Goal: Navigation & Orientation: Find specific page/section

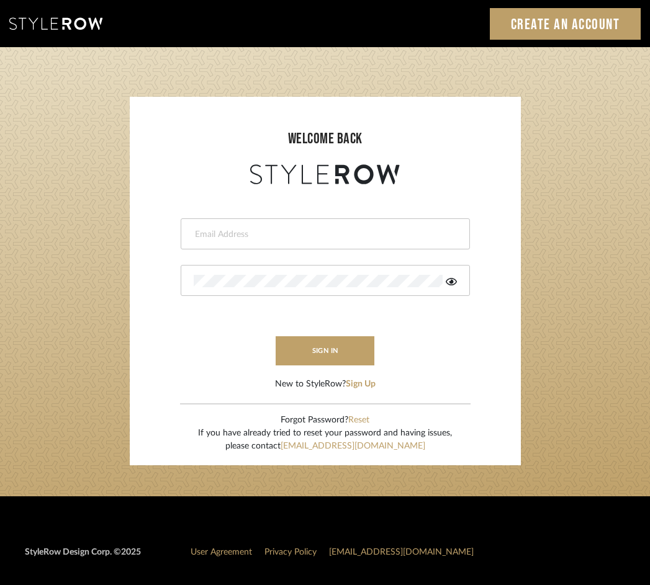
click at [308, 230] on input "email" at bounding box center [324, 234] width 260 height 12
type input "[EMAIL_ADDRESS][DOMAIN_NAME]"
click at [295, 356] on button "sign in" at bounding box center [325, 350] width 99 height 29
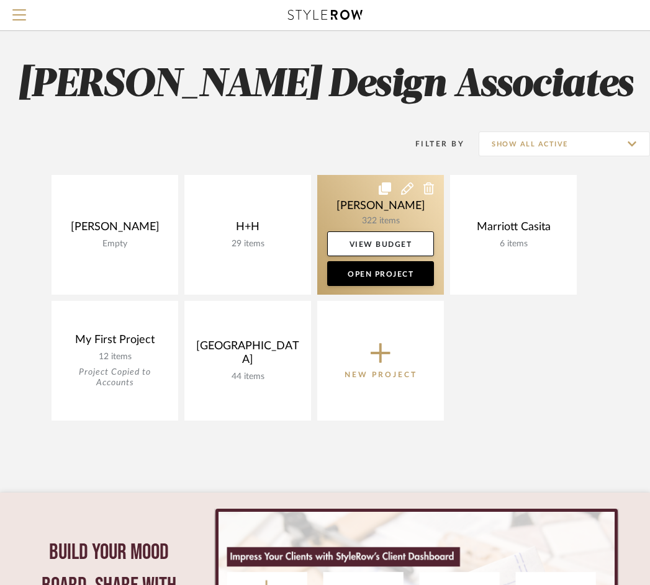
click at [373, 209] on link at bounding box center [380, 235] width 127 height 120
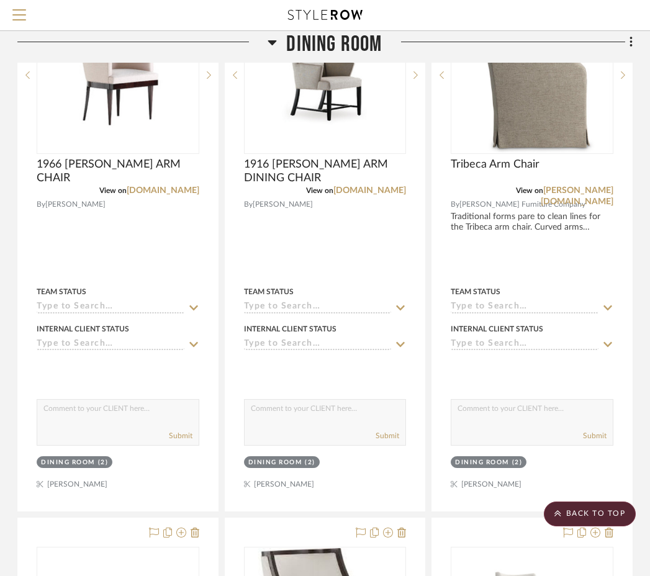
scroll to position [2319, 244]
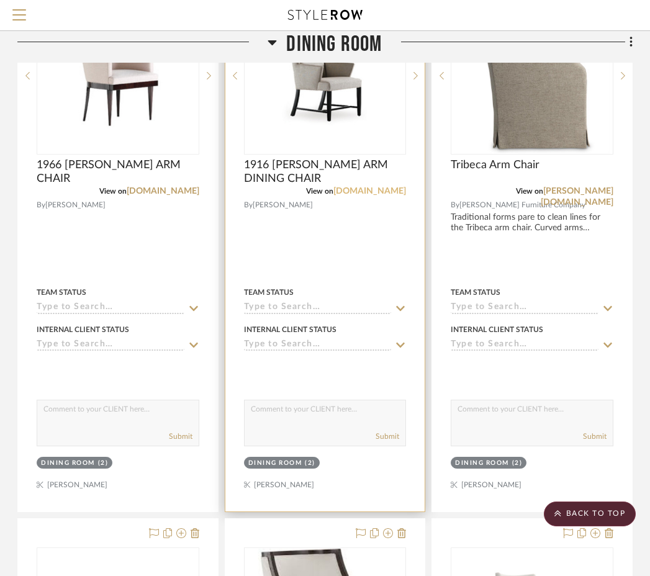
click at [351, 193] on link "jessicacharles.com" at bounding box center [369, 191] width 73 height 9
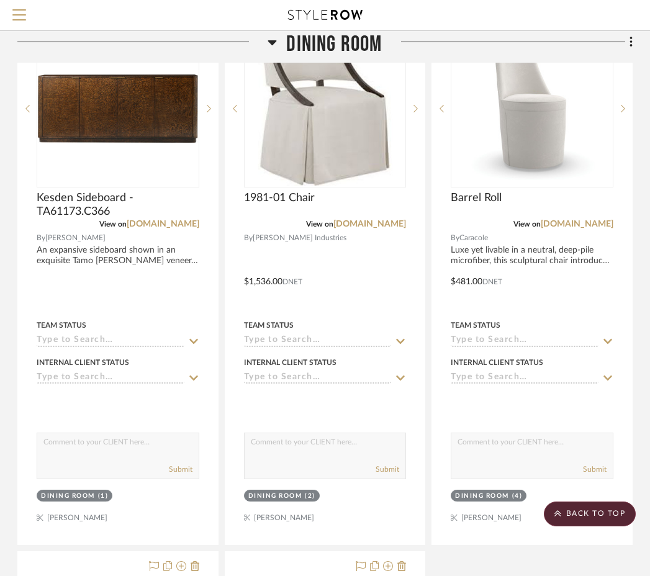
scroll to position [2838, 244]
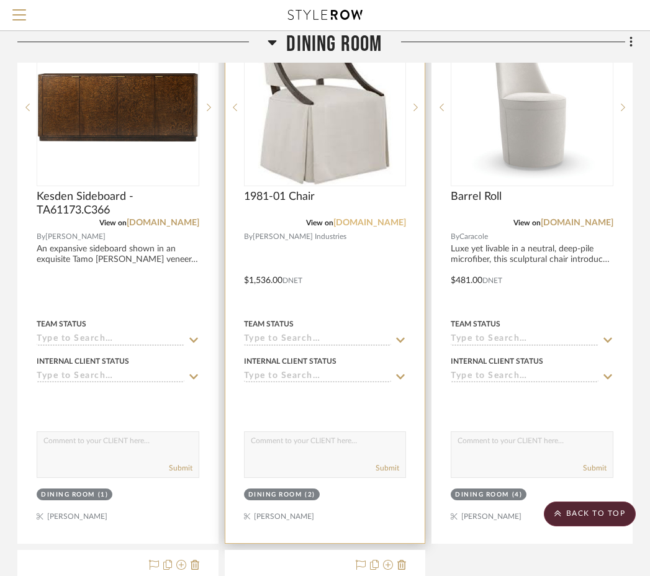
click at [369, 224] on link "leeindustries.com" at bounding box center [369, 222] width 73 height 9
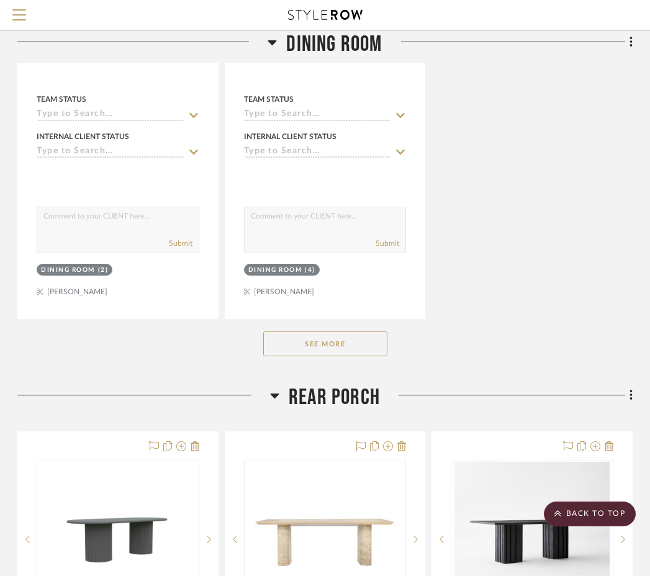
scroll to position [3615, 244]
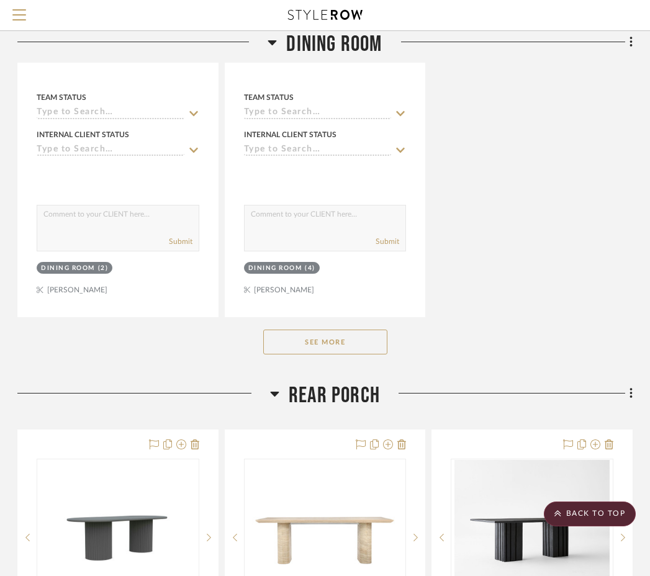
click at [382, 341] on button "See More" at bounding box center [325, 342] width 124 height 25
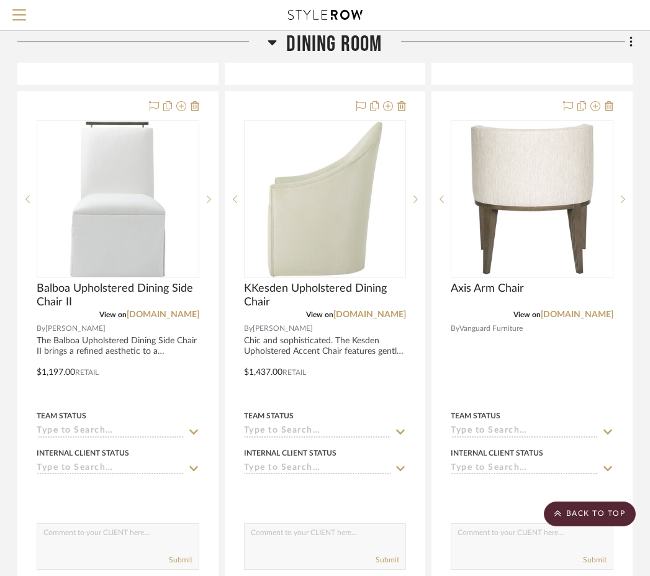
scroll to position [3853, 244]
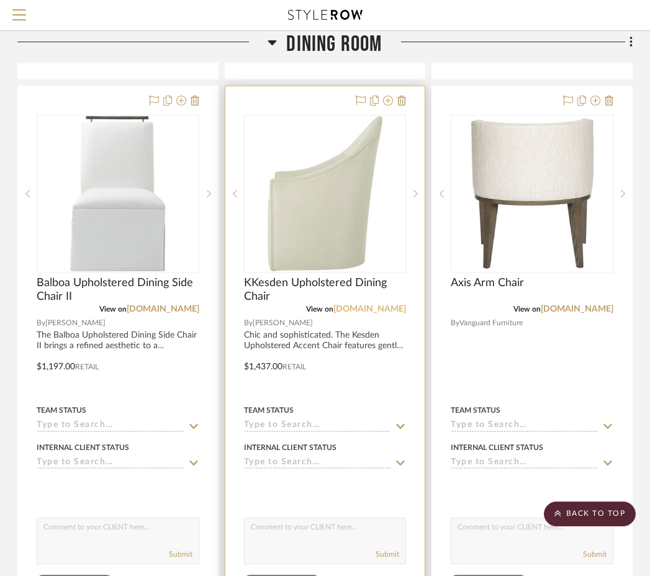
click at [366, 305] on link "theodorealexander.com" at bounding box center [369, 309] width 73 height 9
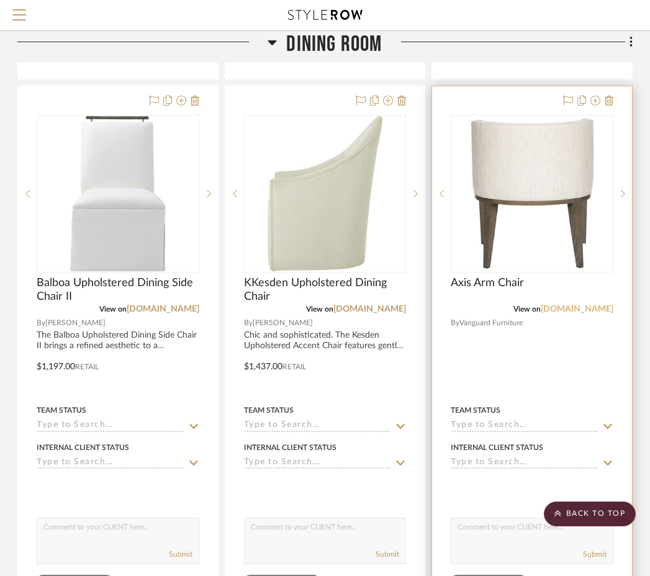
click at [577, 305] on link "vanguardfurniture.com" at bounding box center [577, 309] width 73 height 9
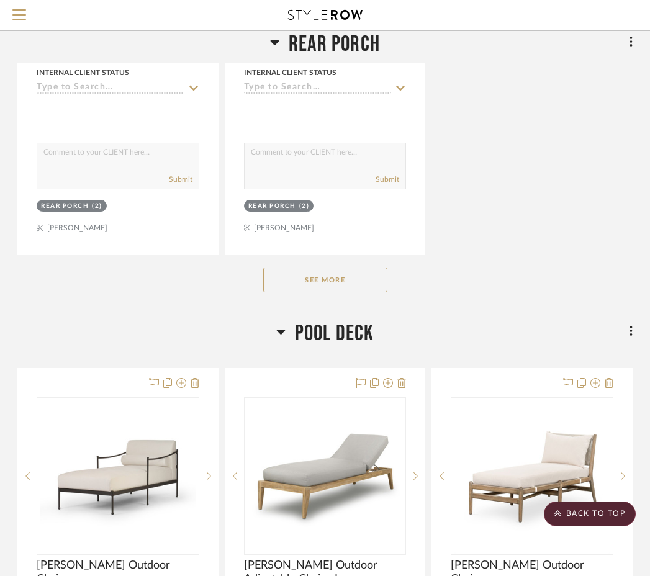
scroll to position [7104, 244]
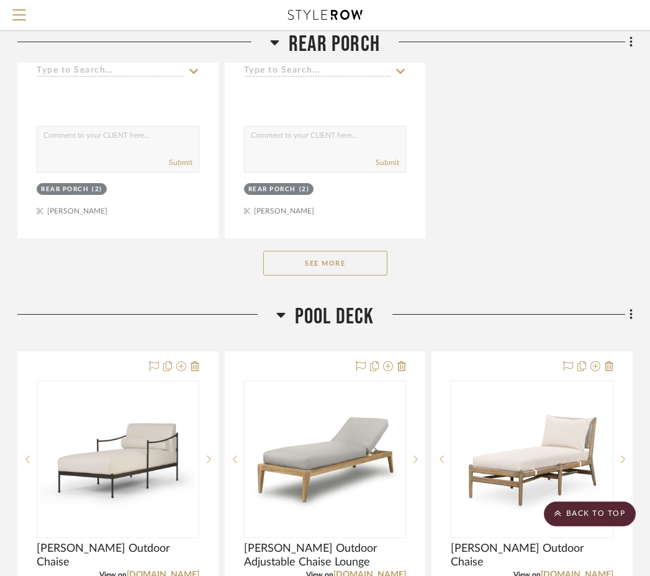
click at [356, 268] on div "See More" at bounding box center [324, 263] width 615 height 50
click at [354, 267] on button "See More" at bounding box center [325, 263] width 124 height 25
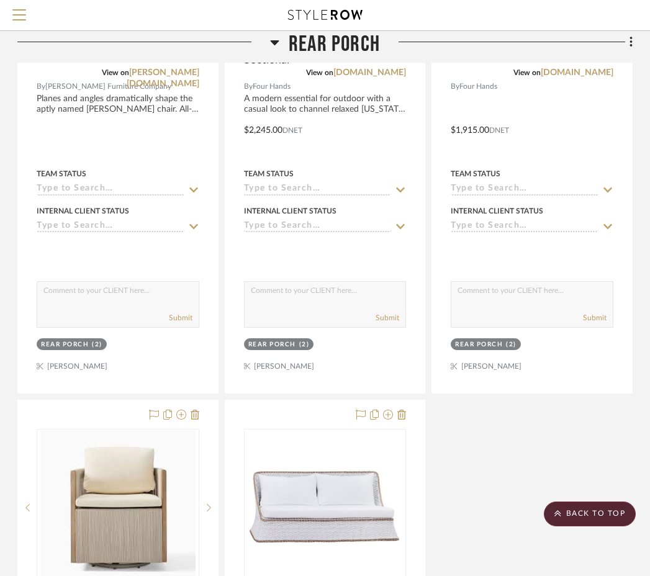
scroll to position [6948, 244]
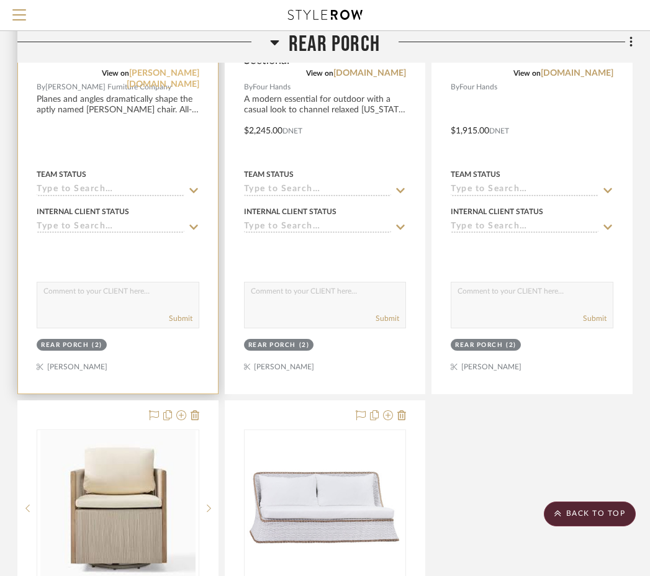
click at [174, 69] on link "bernhardt.com" at bounding box center [163, 79] width 73 height 20
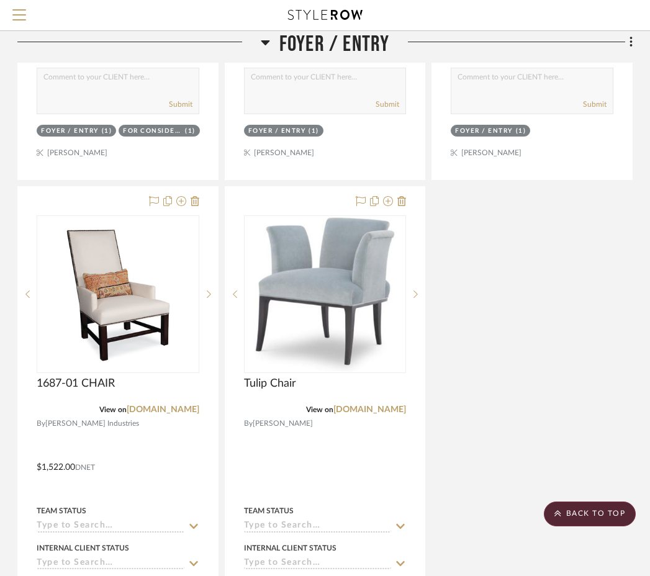
scroll to position [11401, 244]
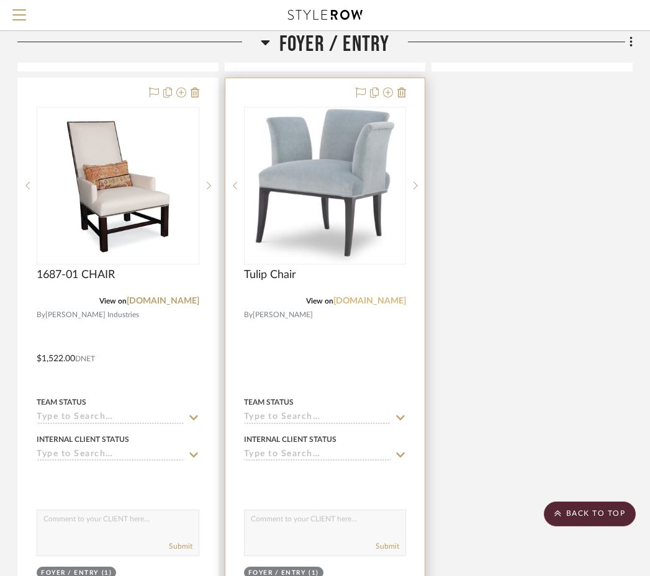
click at [357, 297] on link "wesleyhall.com" at bounding box center [369, 301] width 73 height 9
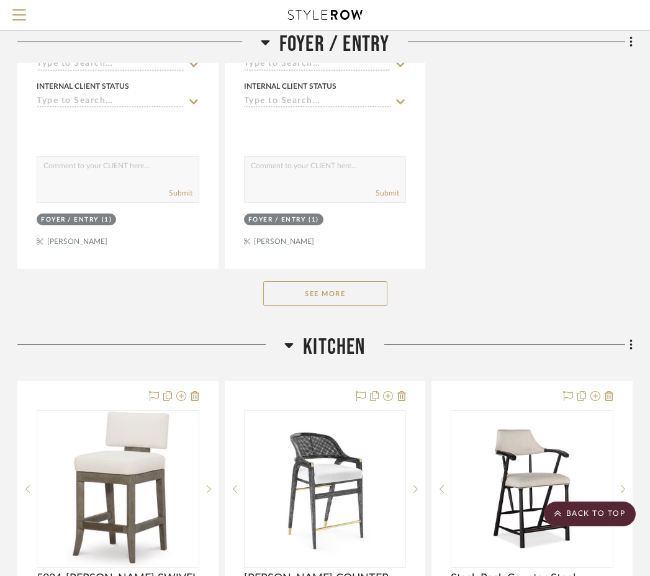
scroll to position [11755, 244]
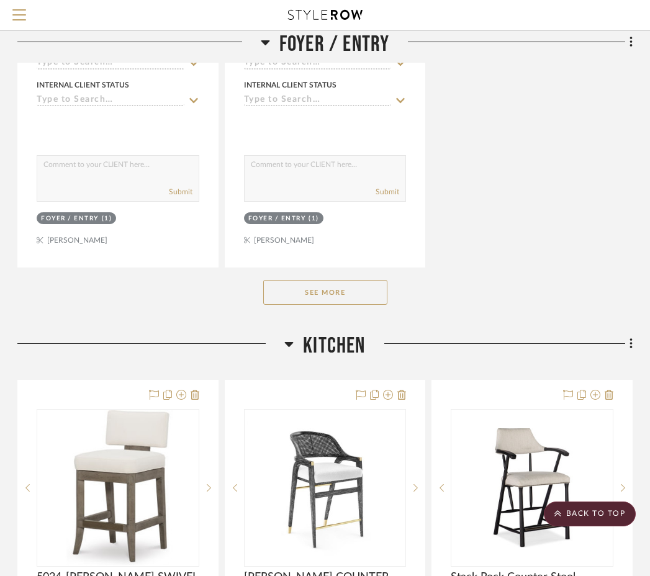
click at [382, 280] on button "See More" at bounding box center [325, 292] width 124 height 25
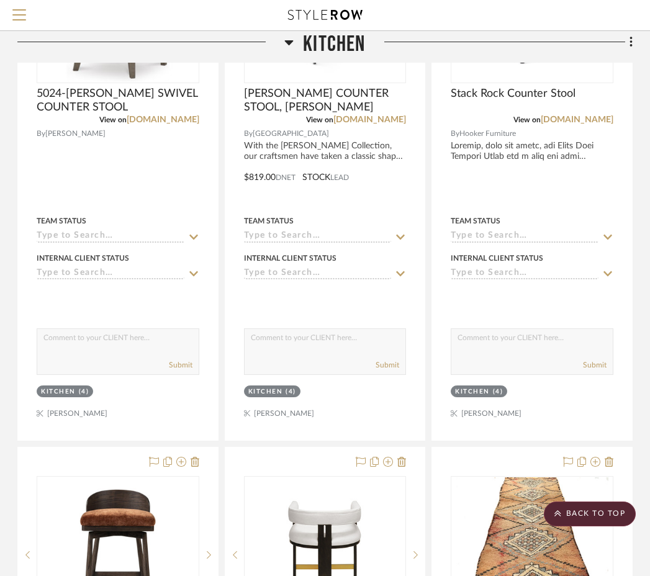
scroll to position [12766, 244]
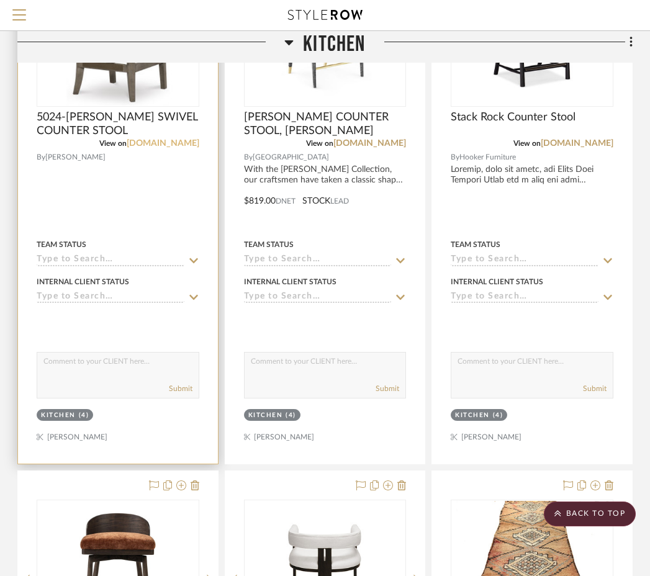
click at [178, 139] on link "wesleyhall.com" at bounding box center [163, 143] width 73 height 9
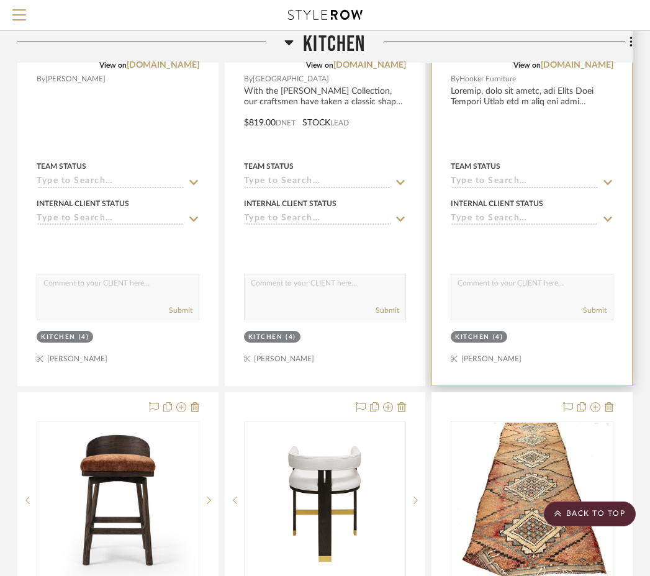
scroll to position [12817, 244]
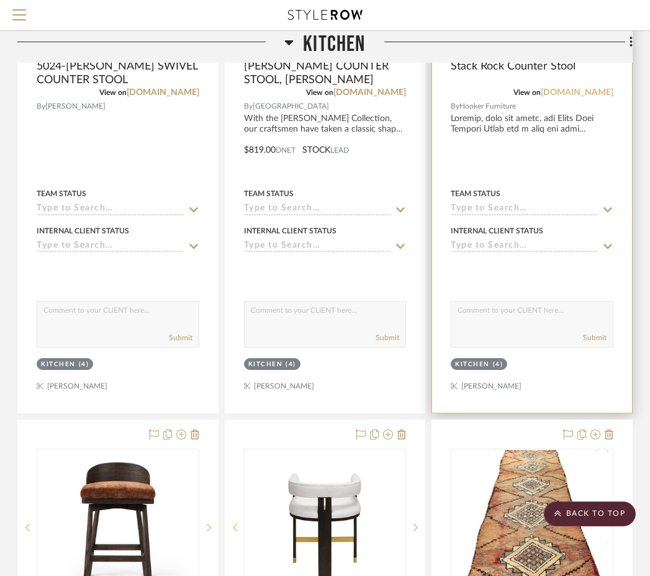
click at [583, 88] on link "hookerfurniture.com" at bounding box center [577, 92] width 73 height 9
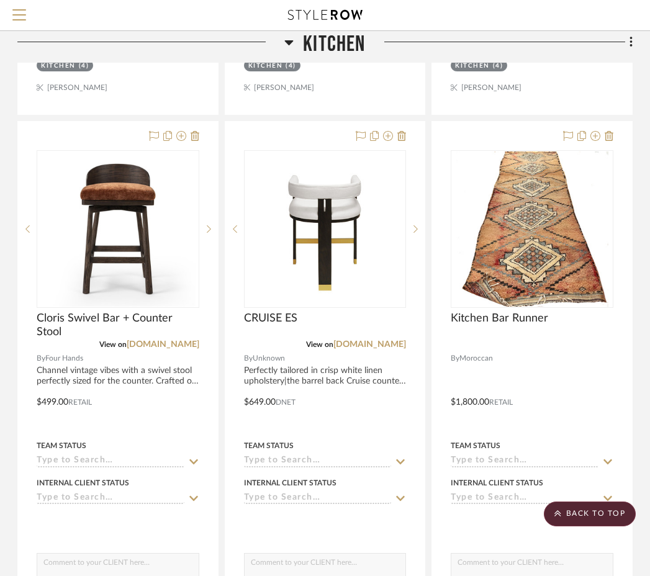
scroll to position [13239, 244]
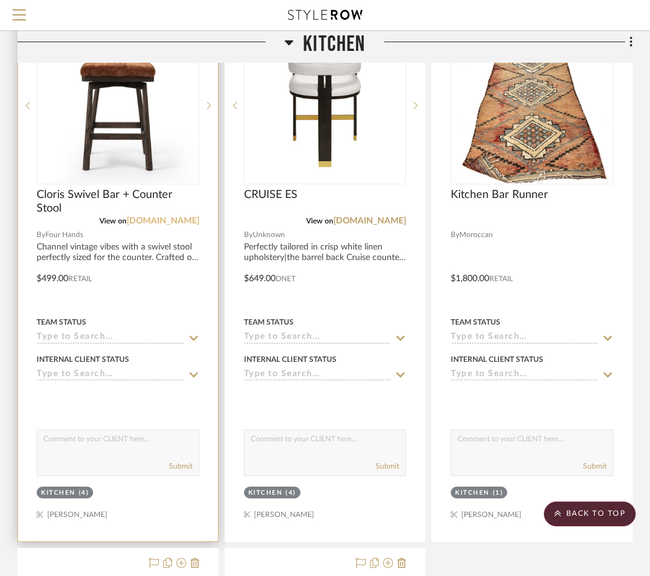
click at [173, 217] on link "fourhands.com" at bounding box center [163, 221] width 73 height 9
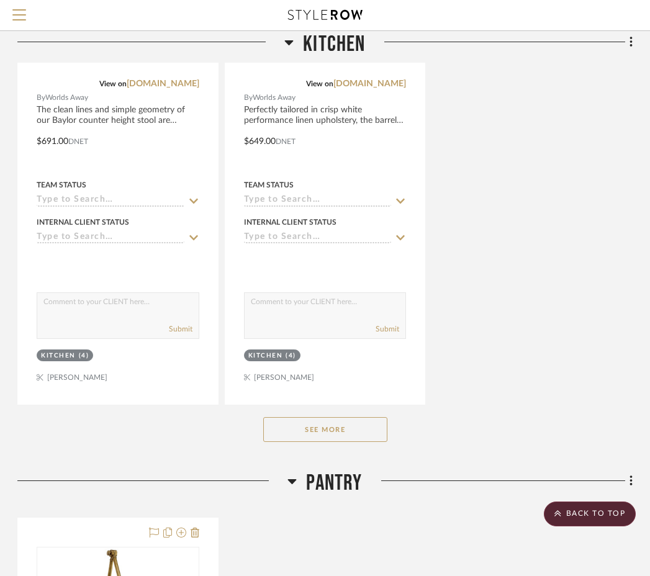
scroll to position [13961, 244]
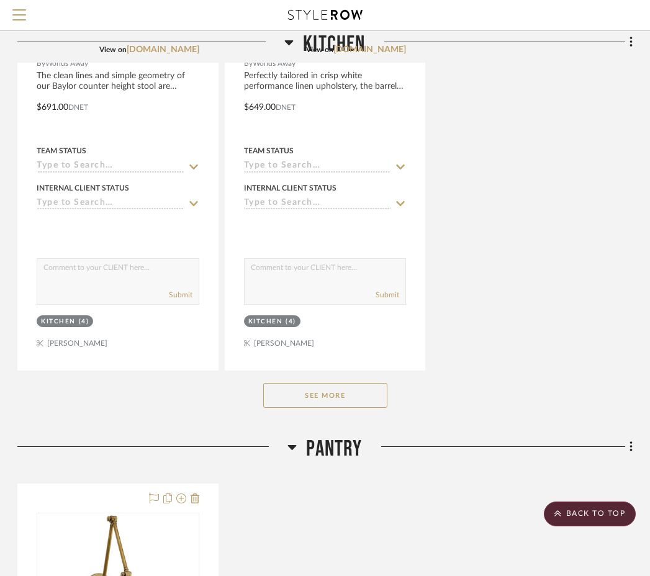
click at [336, 387] on button "See More" at bounding box center [325, 395] width 124 height 25
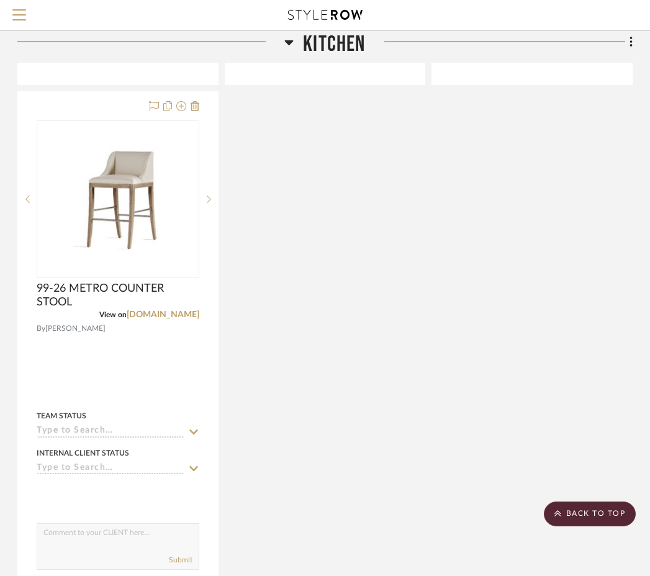
scroll to position [14246, 244]
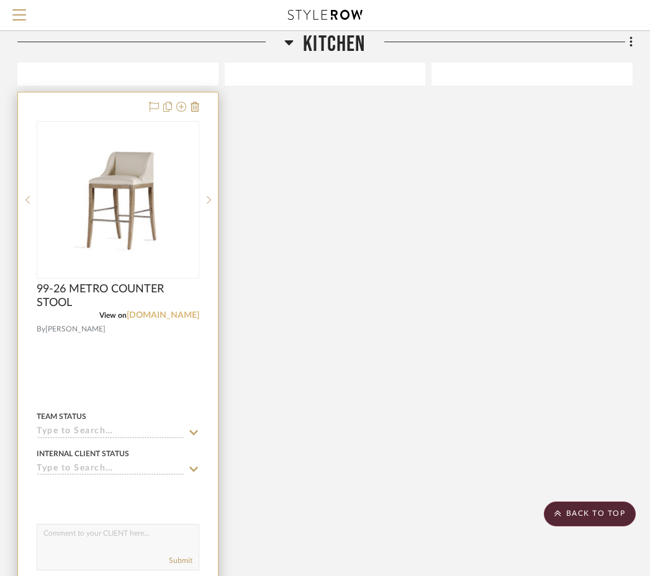
click at [185, 311] on link "jessicacharles.com" at bounding box center [163, 315] width 73 height 9
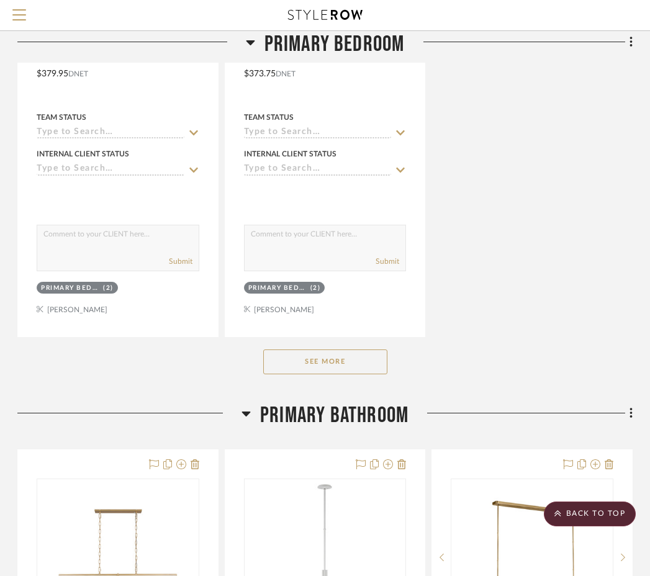
scroll to position [17524, 244]
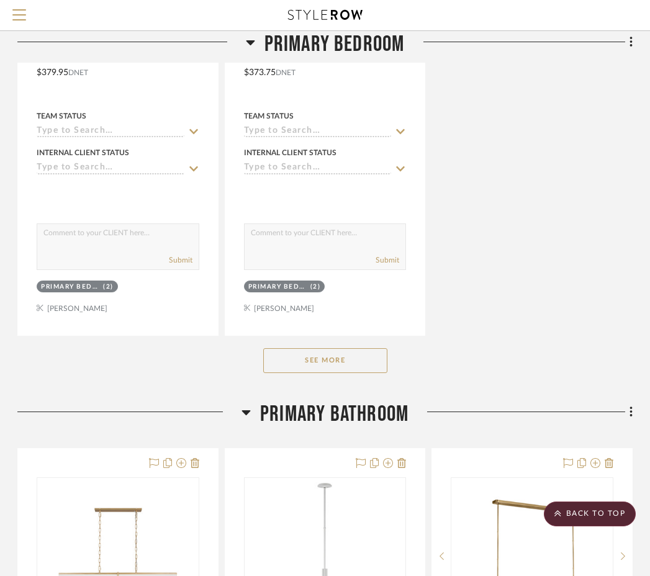
click at [359, 348] on button "See More" at bounding box center [325, 360] width 124 height 25
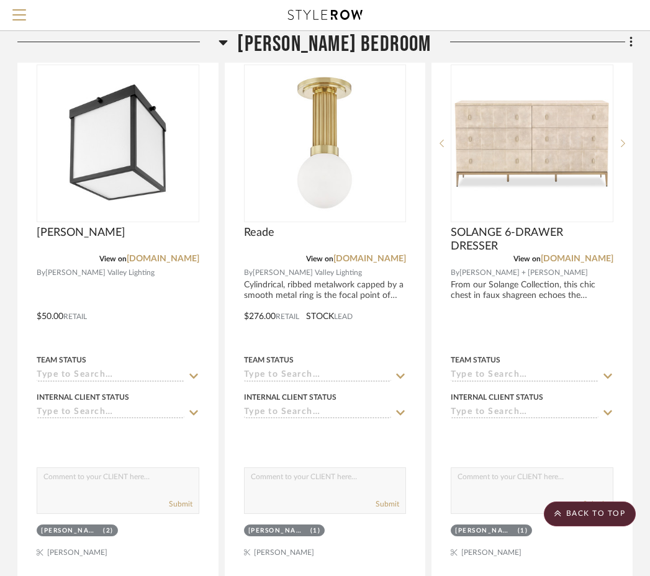
scroll to position [21380, 244]
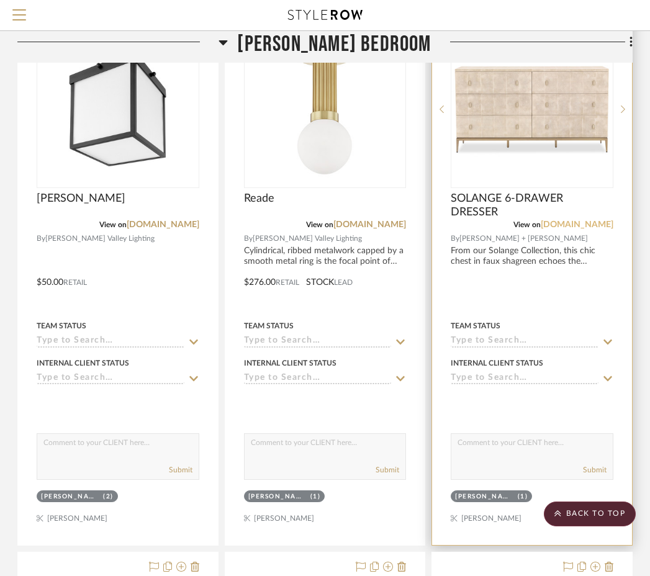
click at [593, 220] on link "mgbw.com" at bounding box center [577, 224] width 73 height 9
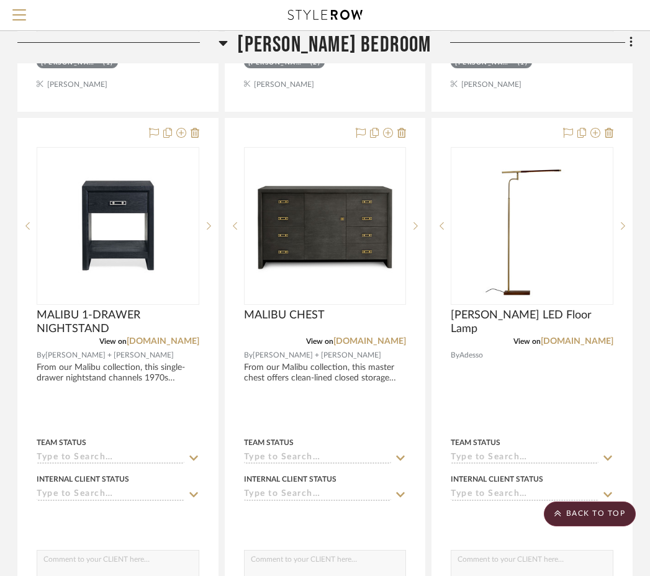
scroll to position [23698, 244]
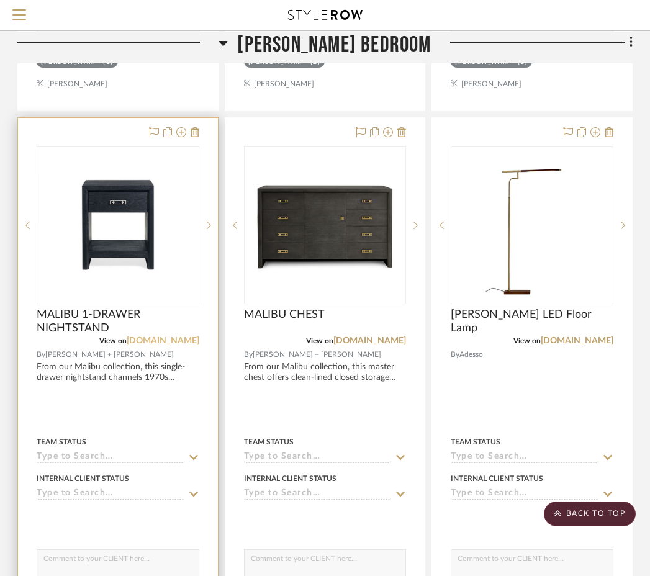
click at [169, 336] on link "mgbw.com" at bounding box center [163, 340] width 73 height 9
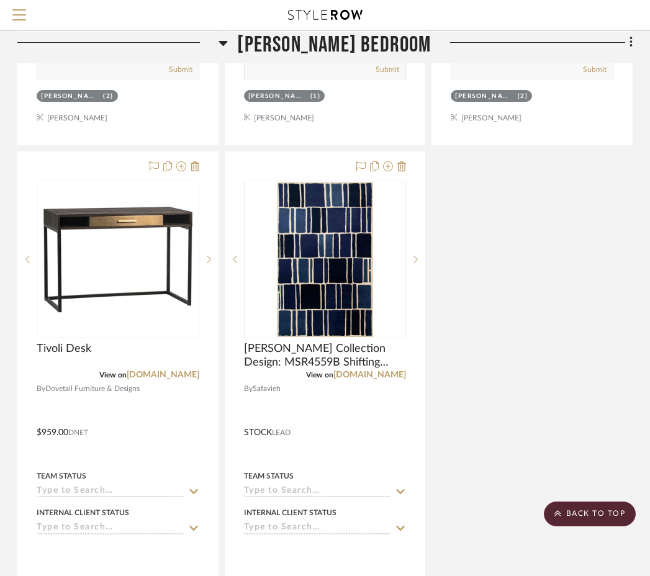
scroll to position [24215, 244]
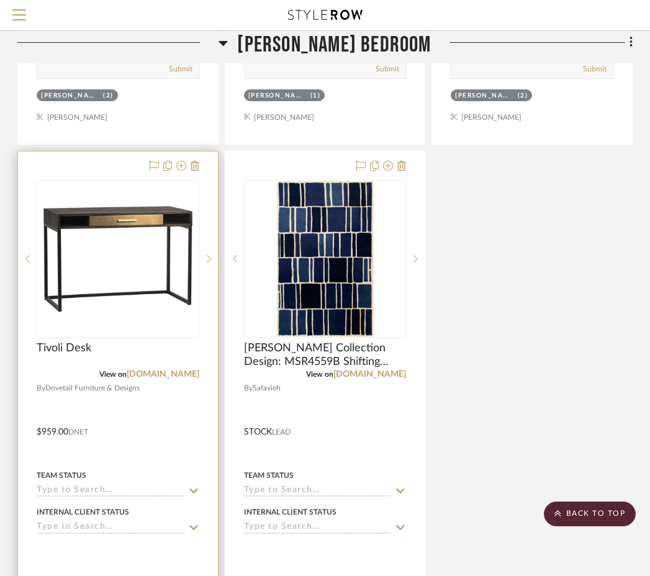
click at [166, 360] on div at bounding box center [118, 422] width 200 height 543
click at [156, 370] on link "dovetailhome.com" at bounding box center [163, 374] width 73 height 9
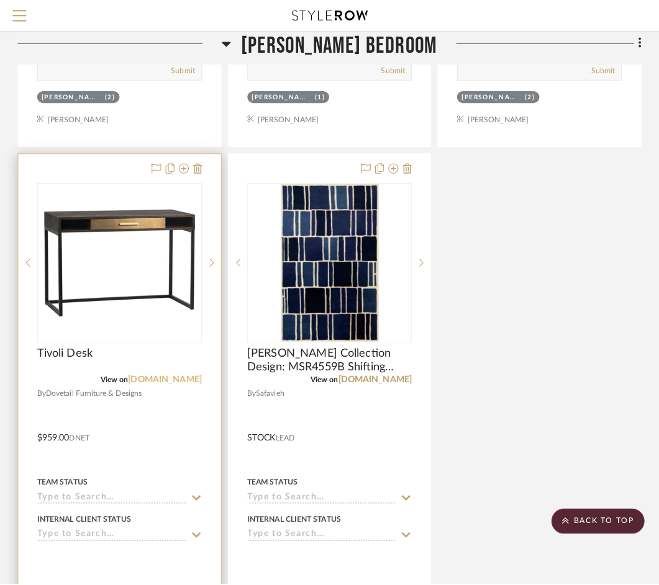
scroll to position [0, 0]
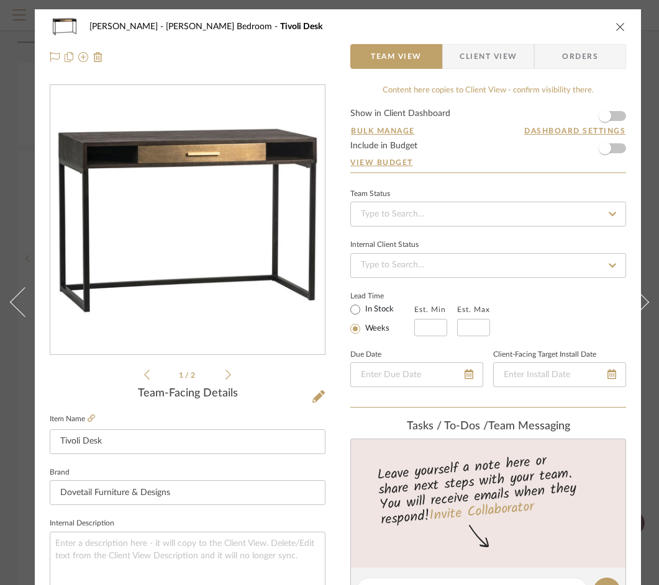
click at [618, 27] on icon "close" at bounding box center [620, 27] width 10 height 10
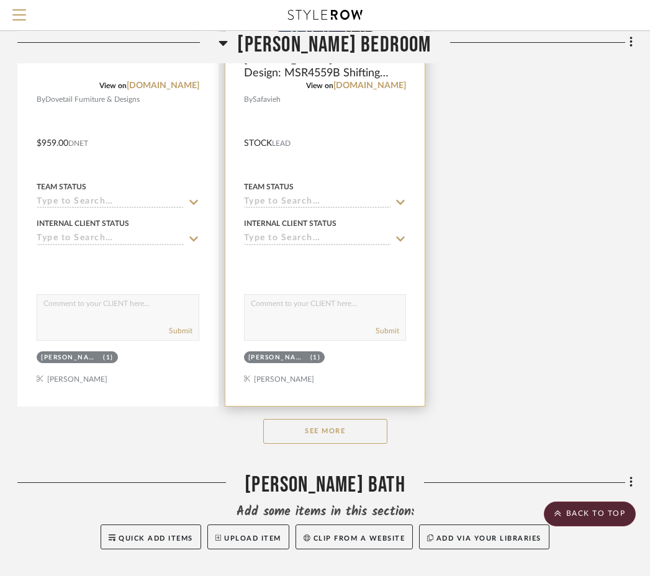
scroll to position [24598, 244]
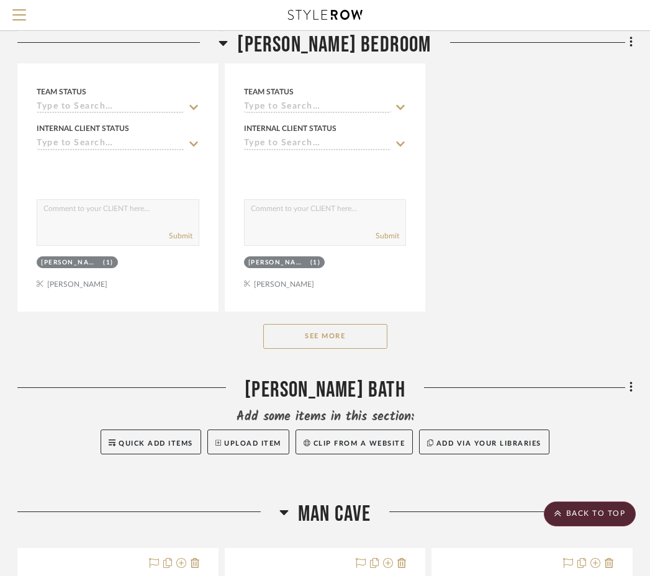
click at [357, 324] on button "See More" at bounding box center [325, 336] width 124 height 25
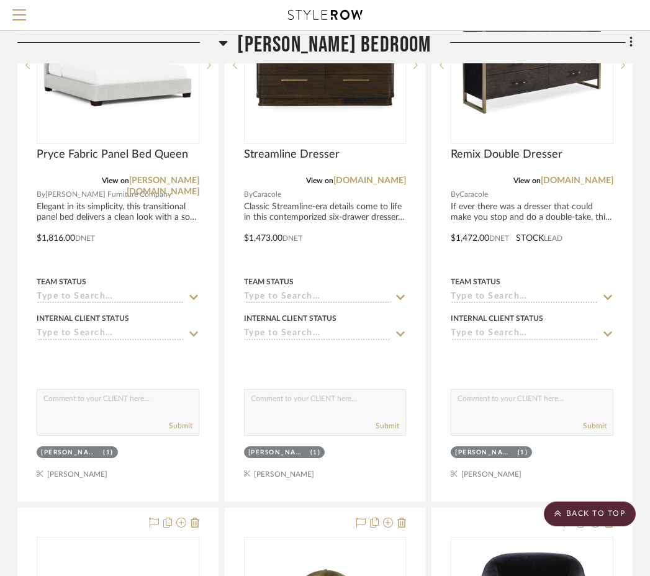
scroll to position [27164, 244]
